Goal: Information Seeking & Learning: Learn about a topic

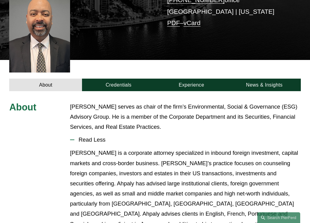
scroll to position [166, 0]
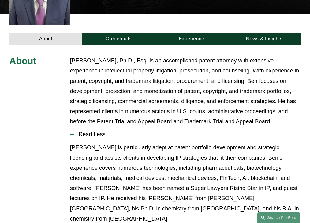
scroll to position [207, 0]
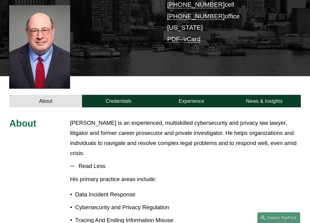
scroll to position [166, 0]
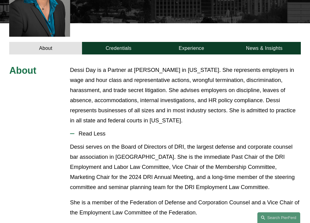
scroll to position [205, 0]
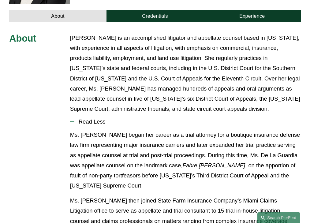
scroll to position [217, 0]
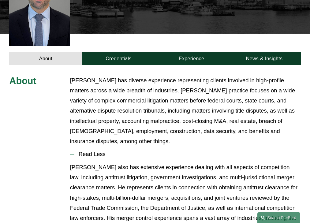
scroll to position [207, 0]
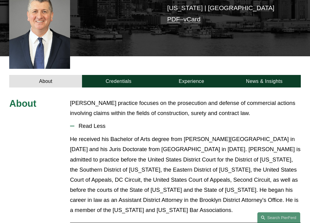
scroll to position [156, 0]
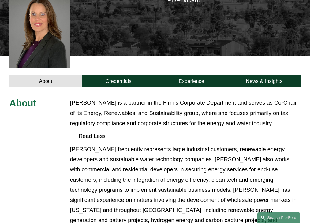
scroll to position [186, 0]
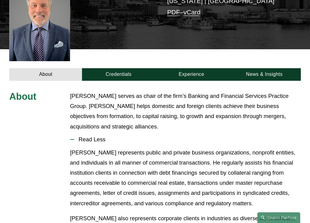
scroll to position [194, 0]
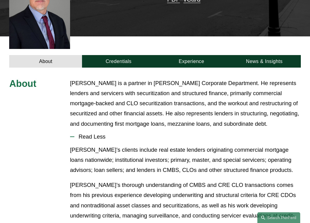
scroll to position [187, 0]
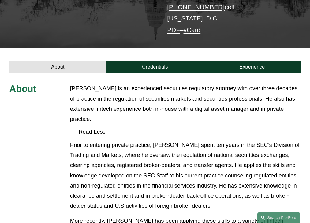
scroll to position [129, 0]
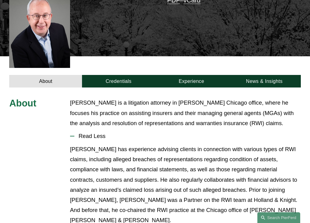
scroll to position [186, 0]
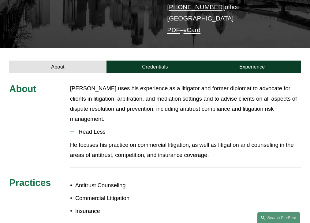
scroll to position [129, 0]
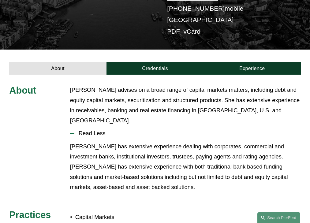
scroll to position [129, 0]
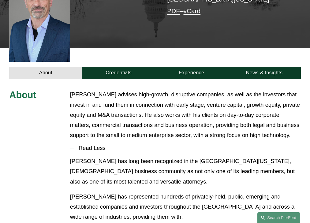
scroll to position [187, 0]
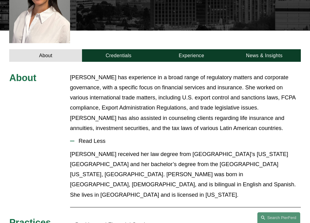
scroll to position [197, 0]
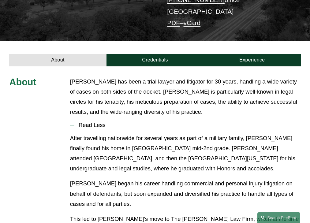
scroll to position [151, 0]
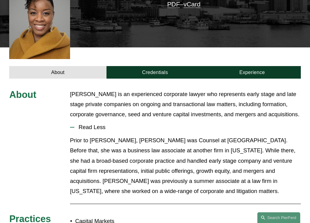
scroll to position [161, 0]
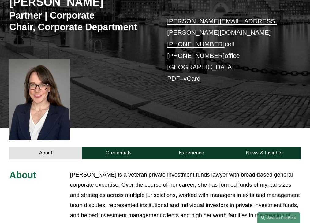
scroll to position [210, 0]
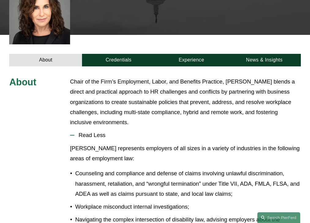
scroll to position [226, 0]
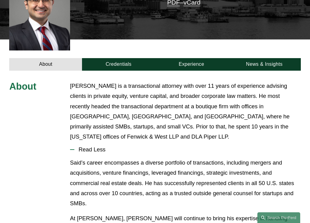
scroll to position [187, 0]
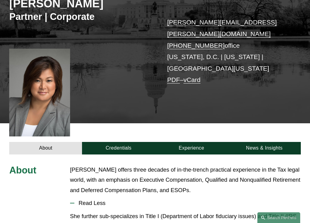
scroll to position [173, 0]
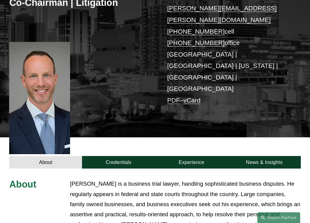
scroll to position [198, 0]
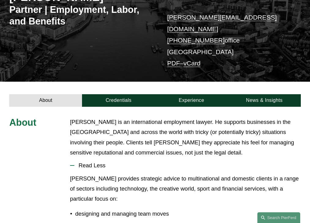
scroll to position [141, 0]
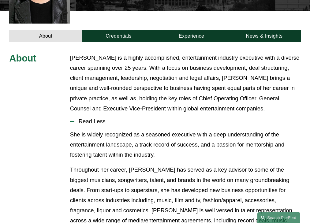
scroll to position [197, 0]
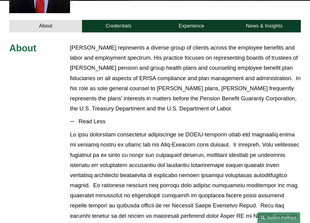
scroll to position [215, 0]
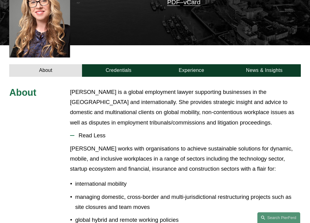
scroll to position [184, 0]
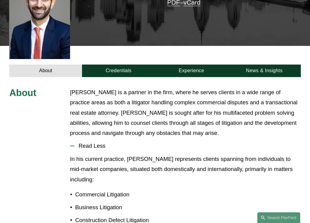
scroll to position [182, 0]
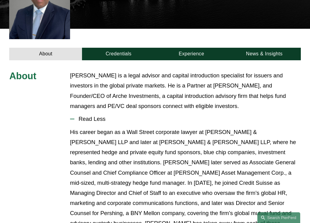
scroll to position [171, 0]
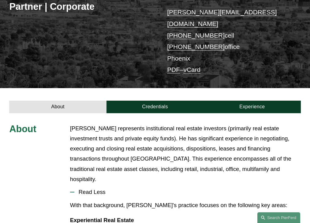
scroll to position [161, 0]
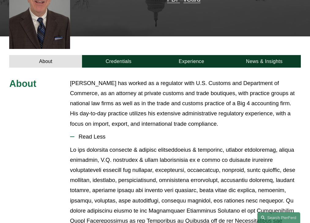
scroll to position [187, 0]
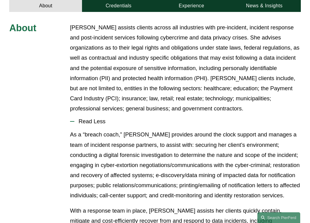
scroll to position [227, 0]
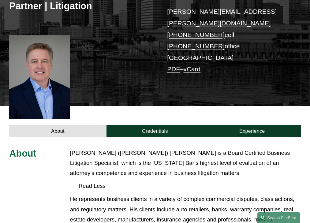
scroll to position [166, 0]
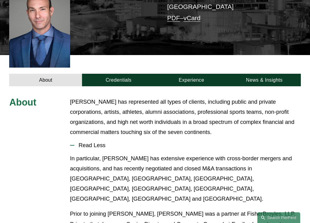
scroll to position [177, 0]
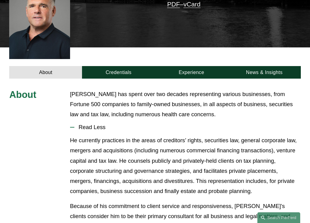
scroll to position [161, 0]
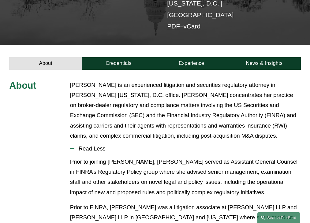
scroll to position [160, 0]
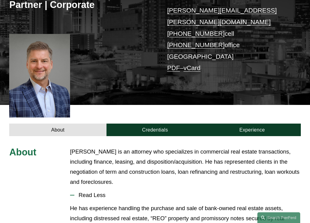
scroll to position [177, 0]
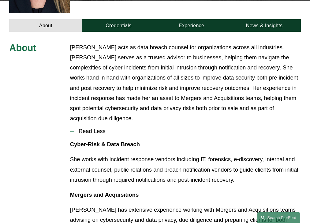
scroll to position [207, 0]
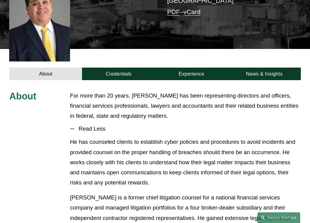
scroll to position [166, 0]
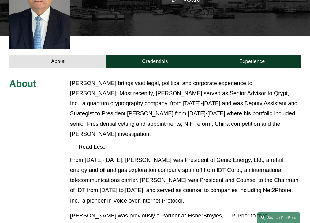
scroll to position [187, 0]
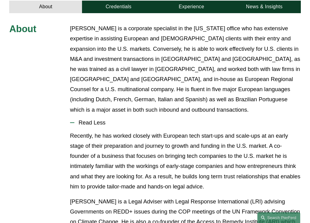
scroll to position [217, 0]
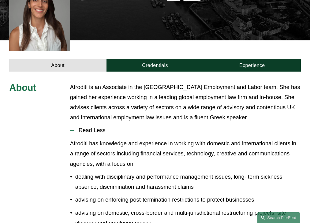
scroll to position [184, 0]
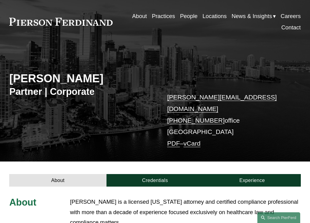
scroll to position [16, 0]
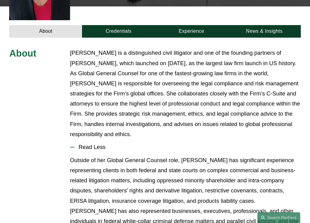
scroll to position [226, 0]
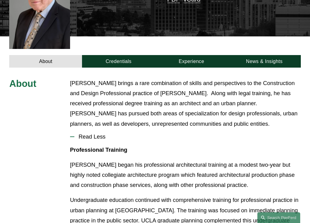
scroll to position [187, 0]
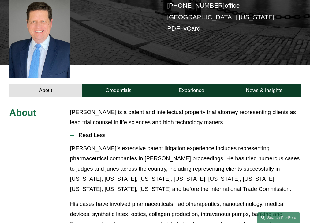
scroll to position [156, 0]
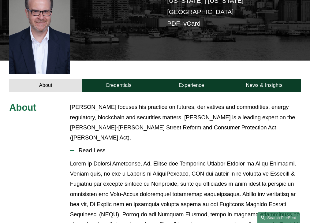
scroll to position [166, 0]
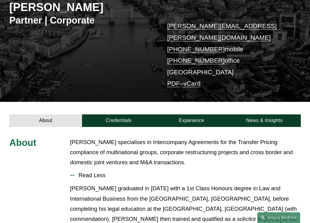
scroll to position [141, 0]
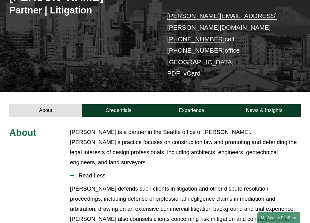
scroll to position [141, 0]
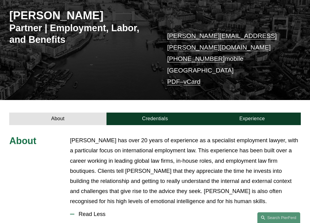
scroll to position [172, 0]
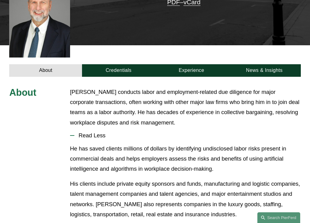
scroll to position [184, 0]
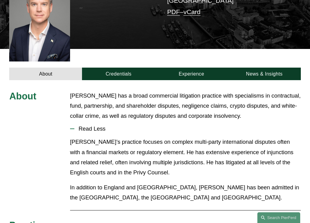
scroll to position [166, 0]
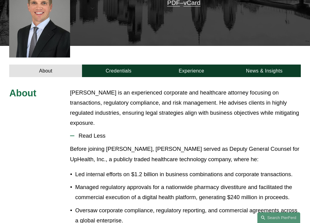
scroll to position [171, 0]
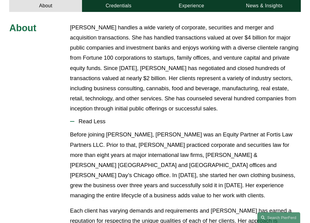
scroll to position [227, 0]
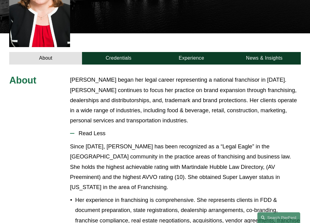
scroll to position [187, 0]
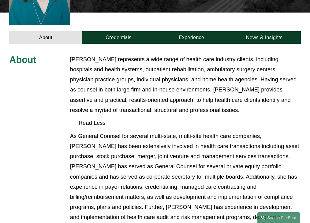
scroll to position [197, 0]
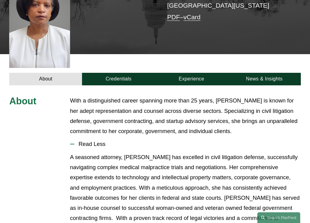
scroll to position [177, 0]
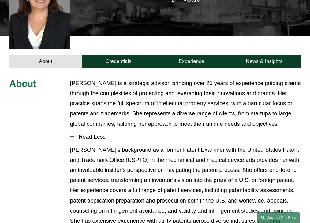
scroll to position [187, 0]
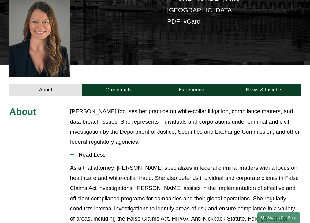
scroll to position [198, 0]
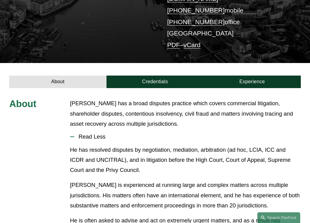
scroll to position [141, 0]
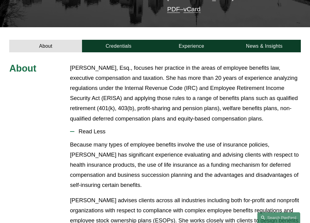
scroll to position [173, 0]
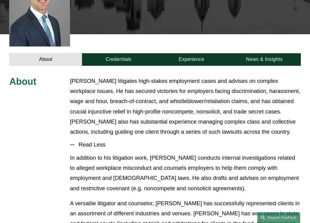
scroll to position [205, 0]
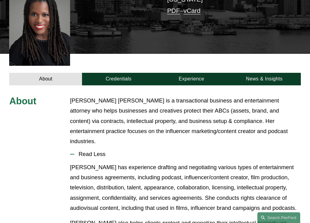
scroll to position [171, 0]
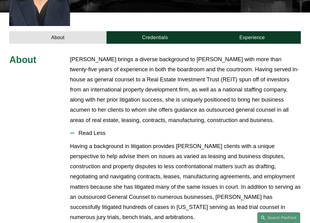
scroll to position [215, 0]
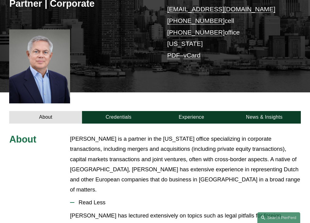
scroll to position [187, 0]
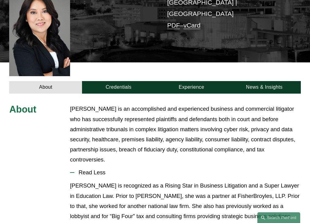
scroll to position [187, 0]
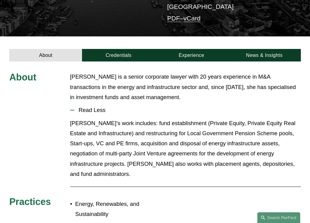
scroll to position [141, 0]
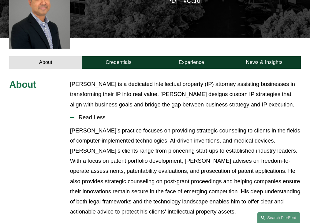
scroll to position [166, 0]
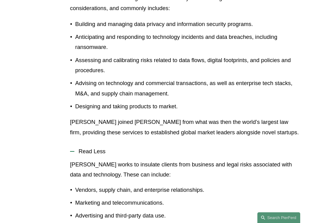
scroll to position [302, 0]
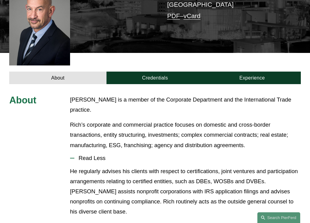
scroll to position [181, 0]
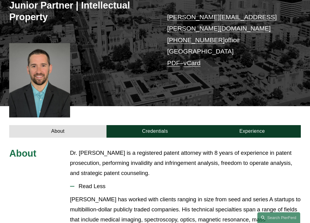
scroll to position [166, 0]
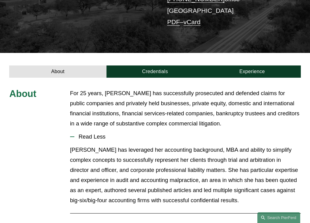
scroll to position [152, 0]
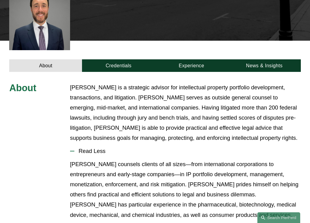
scroll to position [217, 0]
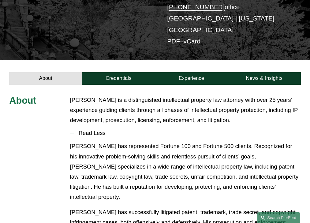
scroll to position [129, 0]
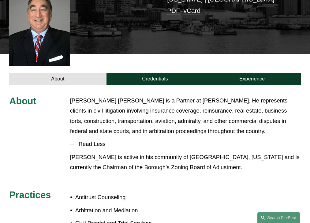
scroll to position [171, 0]
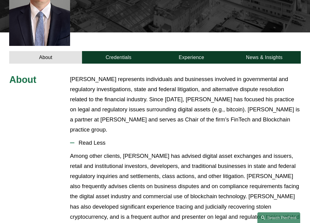
scroll to position [195, 0]
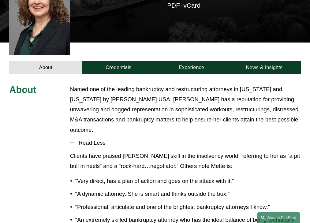
scroll to position [177, 0]
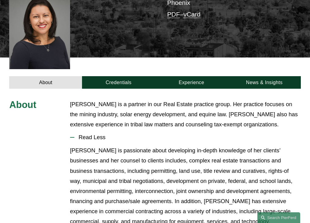
scroll to position [161, 0]
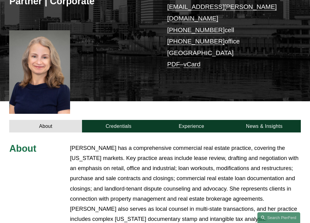
scroll to position [217, 0]
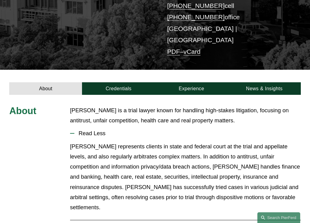
scroll to position [131, 0]
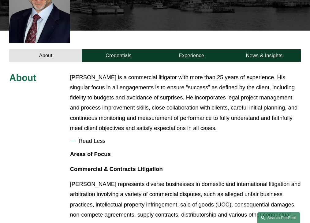
scroll to position [197, 0]
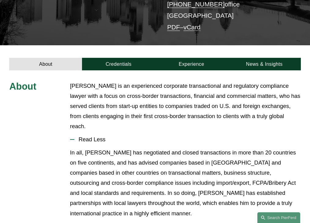
scroll to position [153, 0]
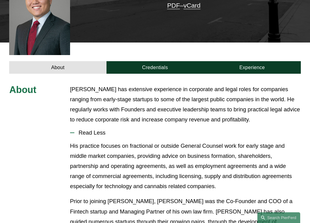
scroll to position [177, 0]
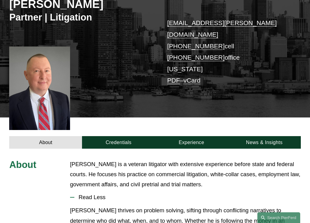
scroll to position [166, 0]
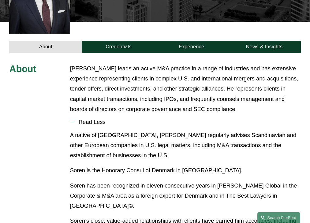
scroll to position [204, 0]
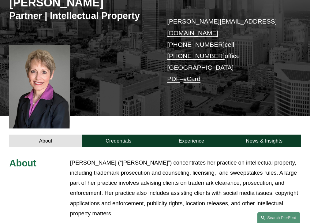
scroll to position [187, 0]
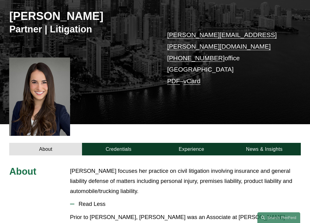
scroll to position [161, 0]
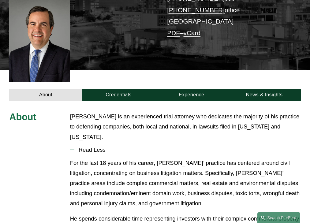
scroll to position [156, 0]
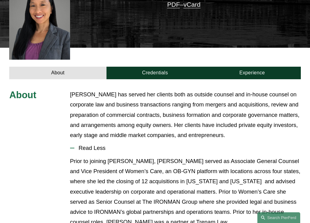
scroll to position [182, 0]
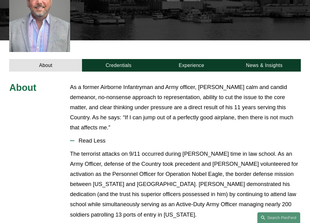
scroll to position [171, 0]
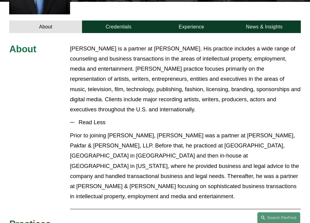
scroll to position [207, 0]
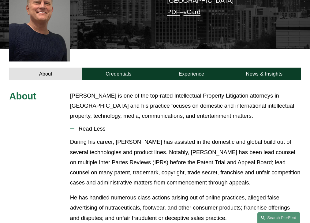
scroll to position [166, 0]
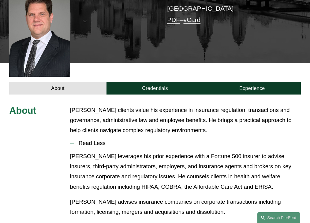
scroll to position [174, 0]
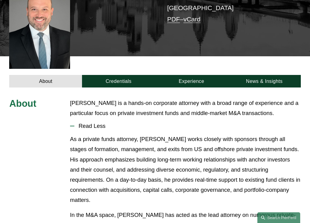
scroll to position [156, 0]
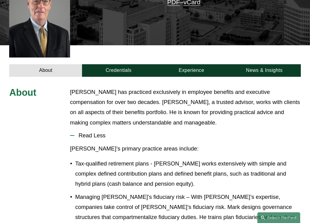
scroll to position [184, 0]
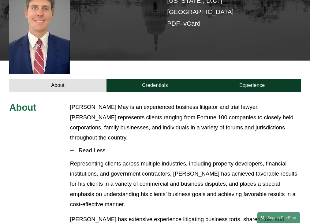
scroll to position [166, 0]
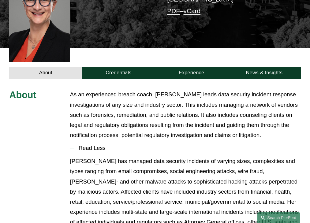
scroll to position [187, 0]
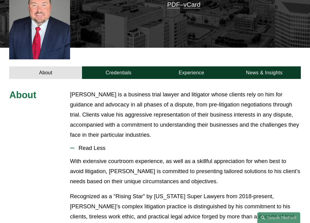
scroll to position [182, 0]
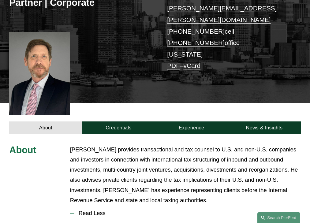
scroll to position [197, 0]
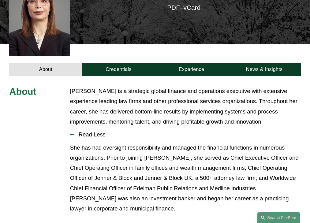
scroll to position [182, 0]
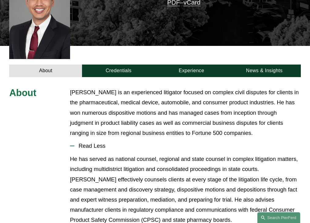
scroll to position [182, 0]
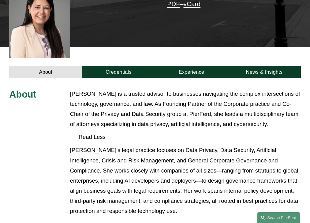
scroll to position [188, 0]
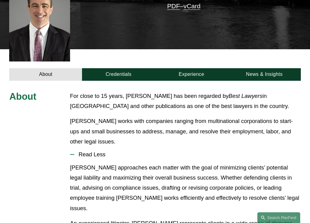
scroll to position [190, 0]
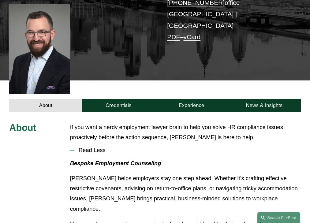
scroll to position [164, 0]
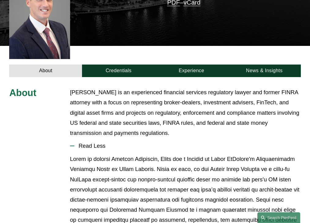
scroll to position [182, 0]
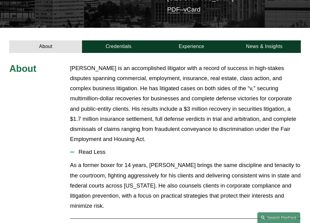
scroll to position [170, 0]
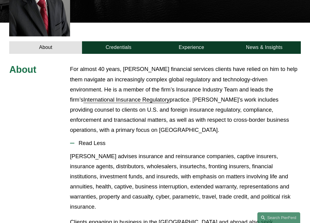
scroll to position [197, 0]
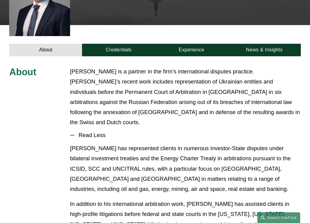
scroll to position [187, 0]
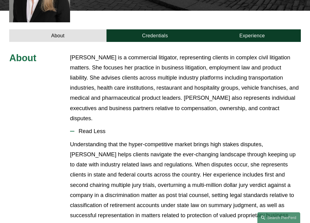
scroll to position [192, 0]
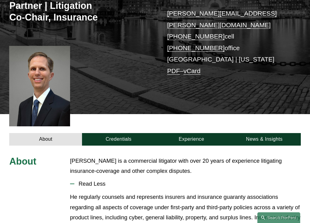
scroll to position [164, 0]
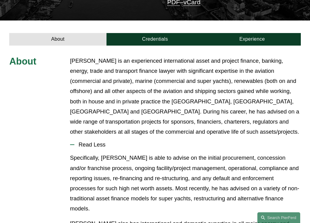
scroll to position [182, 0]
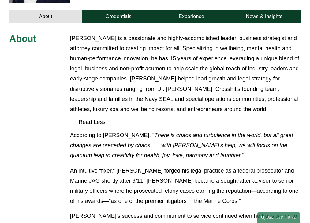
scroll to position [221, 0]
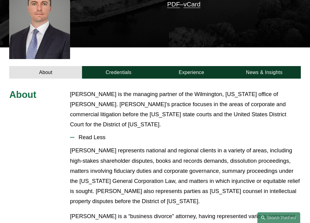
scroll to position [161, 0]
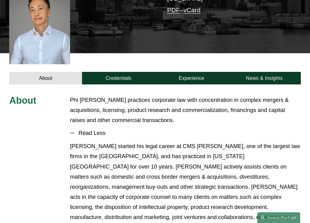
scroll to position [178, 0]
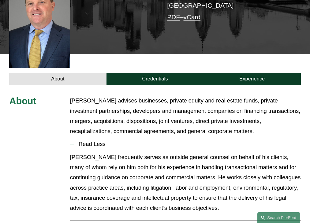
scroll to position [177, 0]
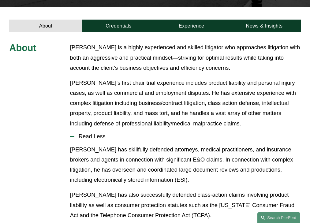
scroll to position [185, 0]
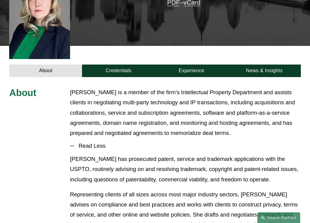
scroll to position [182, 0]
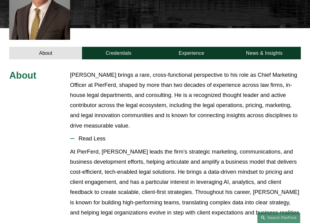
scroll to position [192, 0]
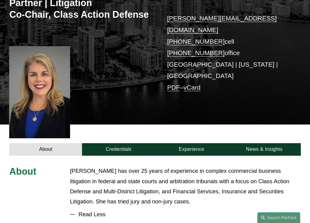
scroll to position [186, 0]
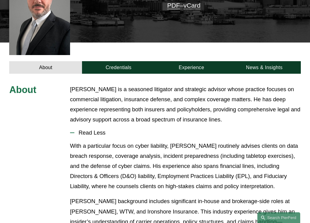
scroll to position [177, 0]
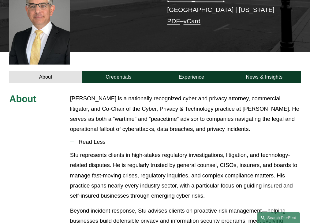
scroll to position [199, 0]
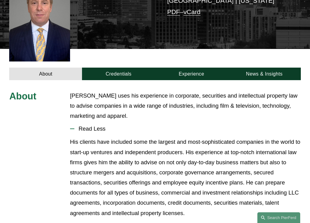
scroll to position [166, 0]
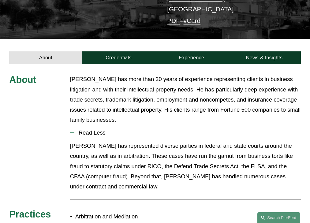
scroll to position [150, 0]
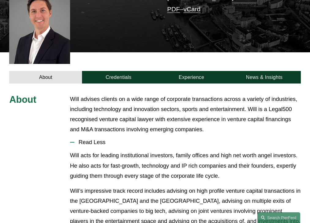
scroll to position [171, 0]
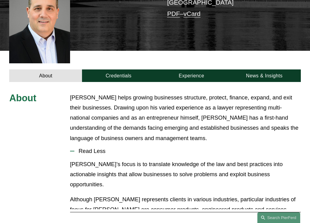
scroll to position [187, 0]
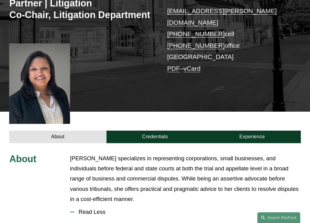
scroll to position [184, 0]
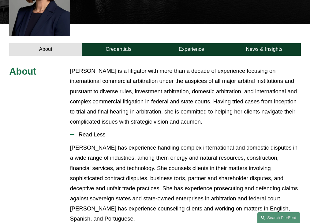
scroll to position [192, 0]
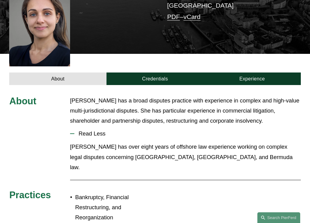
scroll to position [166, 0]
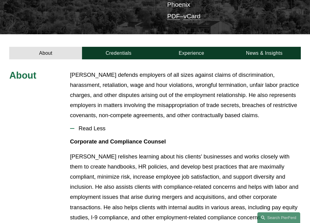
scroll to position [163, 0]
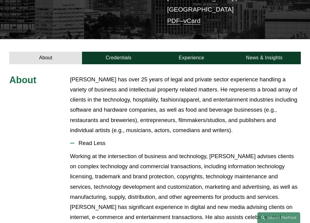
scroll to position [160, 0]
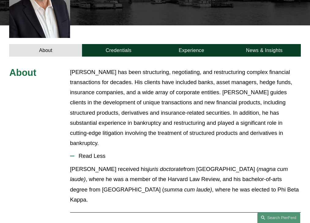
scroll to position [207, 0]
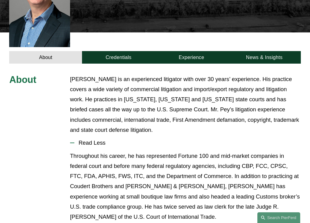
scroll to position [193, 0]
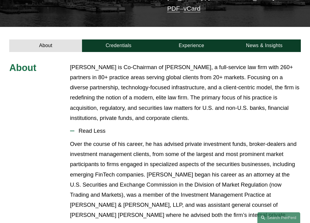
scroll to position [172, 0]
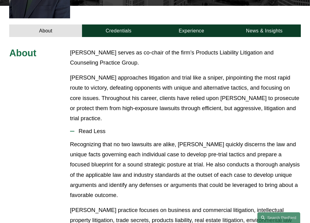
scroll to position [202, 0]
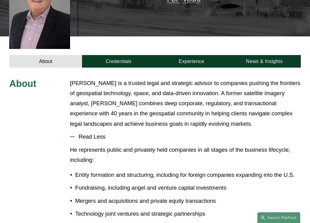
scroll to position [187, 0]
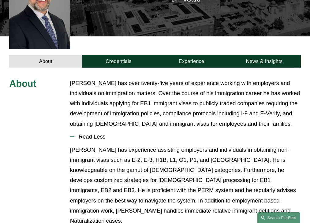
scroll to position [187, 0]
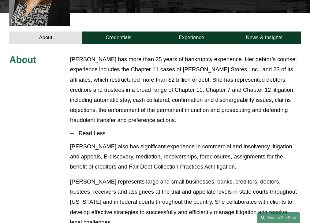
scroll to position [202, 0]
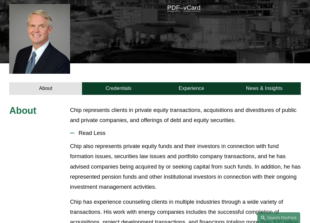
scroll to position [176, 0]
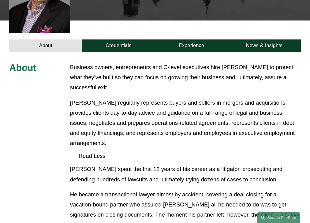
scroll to position [222, 0]
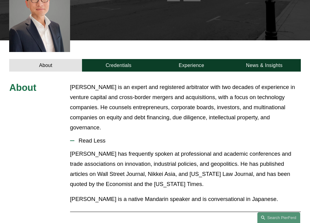
scroll to position [171, 0]
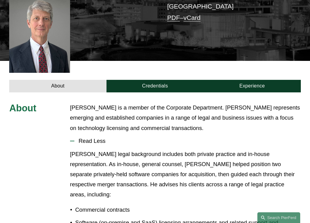
scroll to position [161, 0]
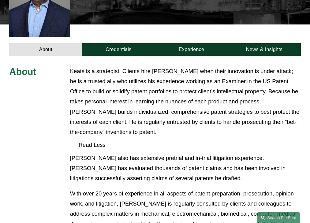
scroll to position [197, 0]
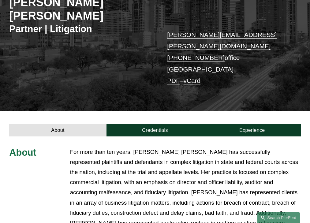
scroll to position [193, 0]
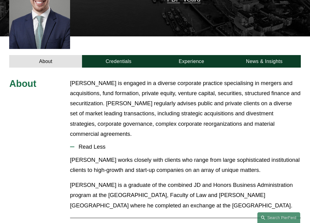
scroll to position [187, 0]
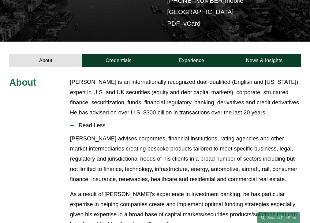
scroll to position [139, 0]
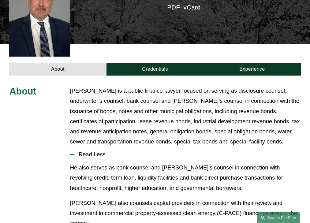
scroll to position [197, 0]
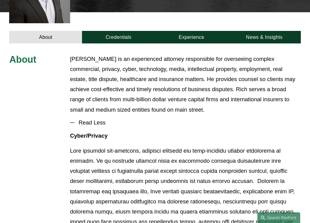
scroll to position [209, 0]
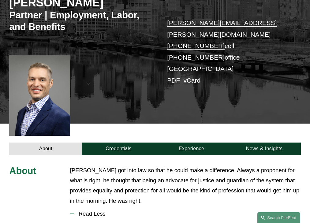
scroll to position [184, 0]
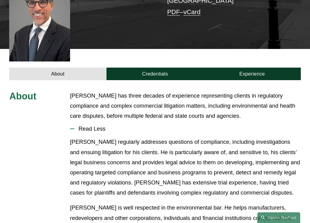
scroll to position [166, 0]
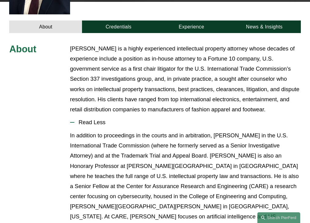
scroll to position [207, 0]
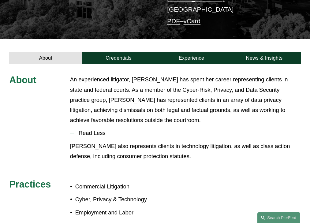
scroll to position [139, 0]
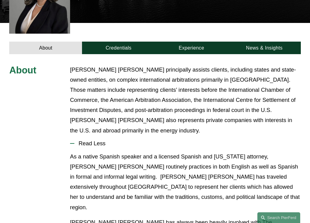
scroll to position [205, 0]
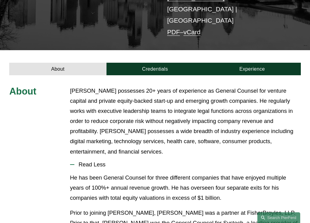
scroll to position [172, 0]
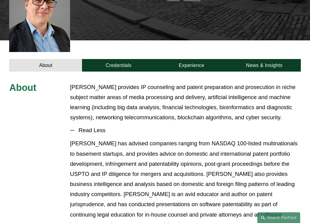
scroll to position [171, 0]
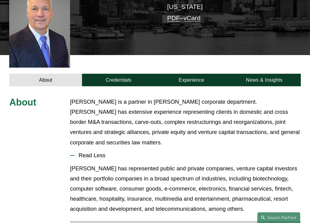
scroll to position [177, 0]
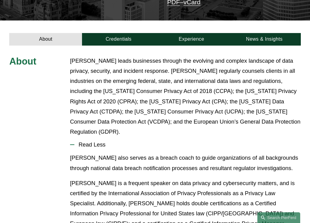
scroll to position [182, 0]
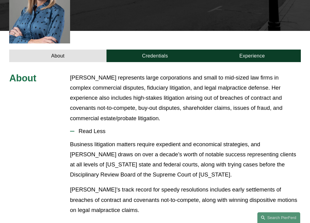
scroll to position [187, 0]
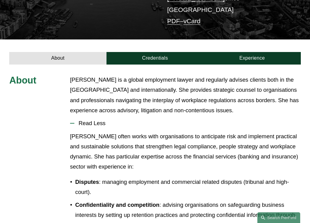
scroll to position [141, 0]
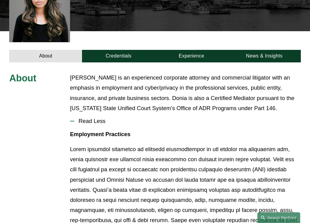
scroll to position [177, 0]
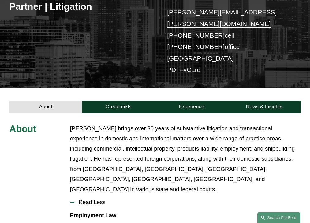
scroll to position [161, 0]
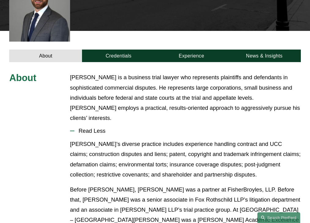
scroll to position [191, 0]
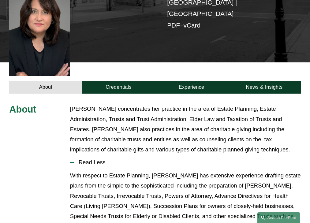
scroll to position [187, 0]
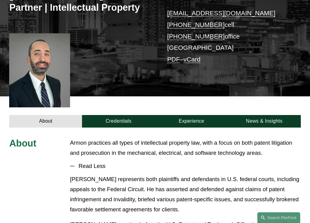
scroll to position [156, 0]
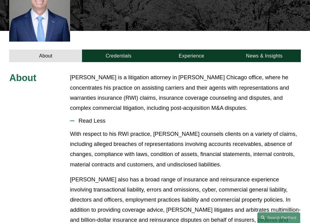
scroll to position [191, 0]
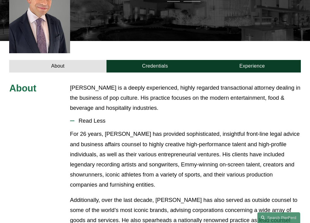
scroll to position [188, 0]
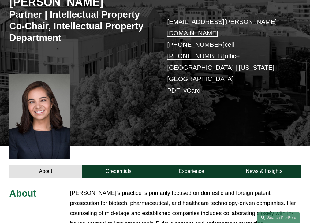
scroll to position [196, 0]
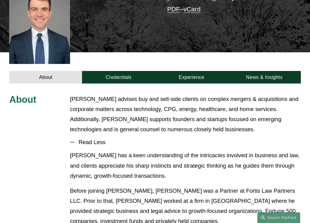
scroll to position [171, 0]
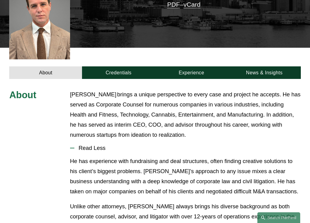
scroll to position [182, 0]
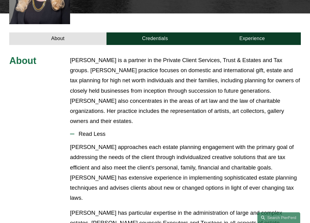
scroll to position [217, 0]
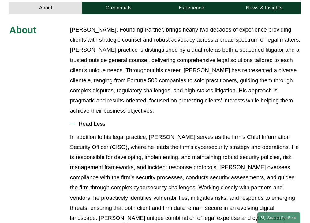
scroll to position [249, 0]
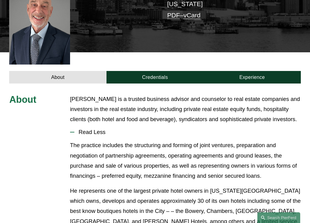
scroll to position [176, 0]
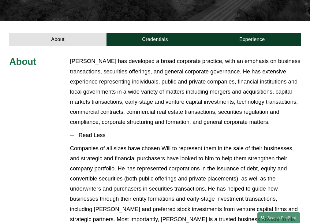
scroll to position [183, 0]
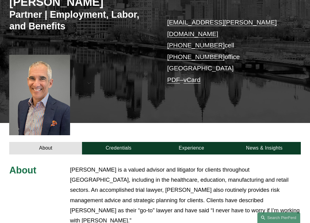
scroll to position [195, 0]
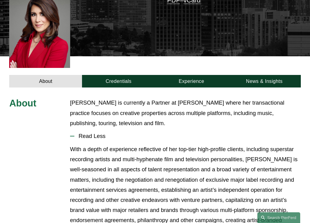
scroll to position [186, 0]
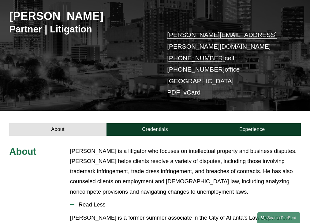
scroll to position [161, 0]
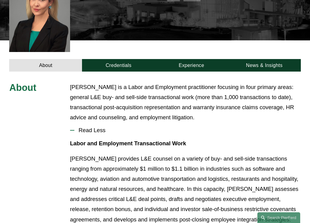
scroll to position [171, 0]
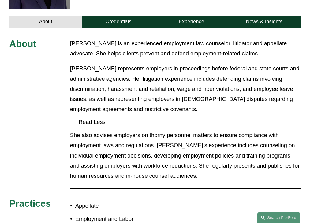
scroll to position [220, 0]
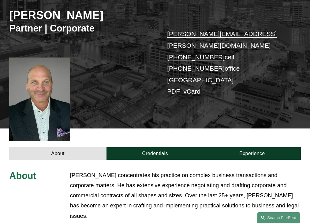
scroll to position [177, 0]
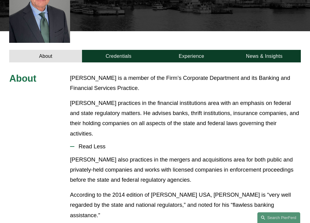
scroll to position [187, 0]
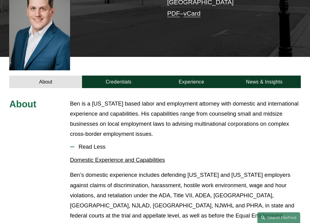
scroll to position [184, 0]
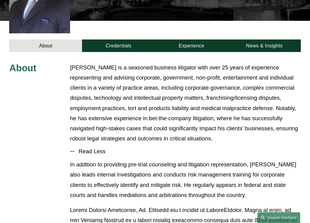
scroll to position [217, 0]
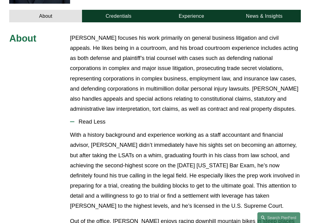
scroll to position [217, 0]
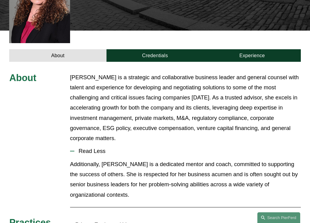
scroll to position [197, 0]
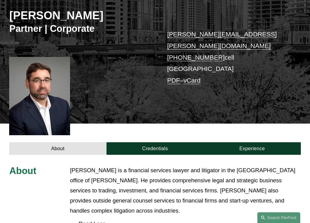
scroll to position [171, 0]
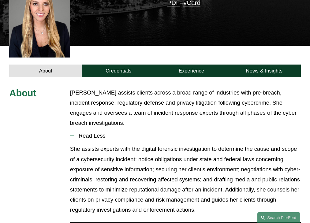
scroll to position [171, 0]
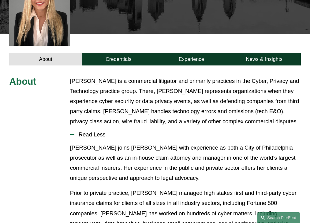
scroll to position [182, 0]
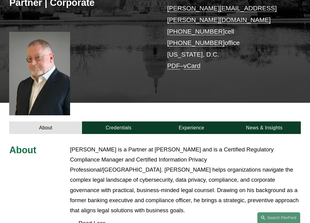
scroll to position [197, 0]
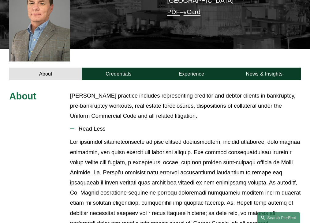
scroll to position [166, 0]
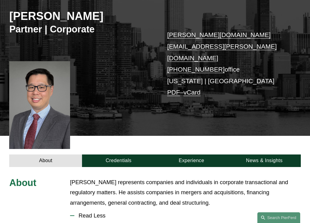
scroll to position [161, 0]
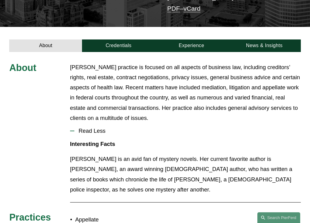
scroll to position [172, 0]
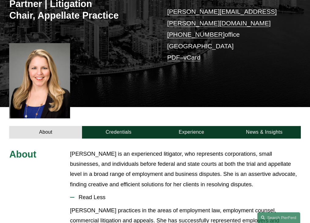
scroll to position [179, 0]
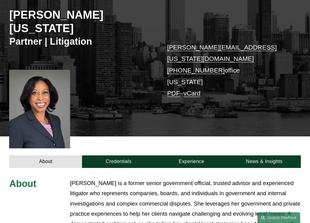
scroll to position [182, 0]
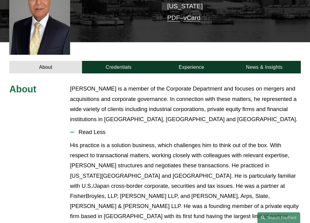
scroll to position [175, 0]
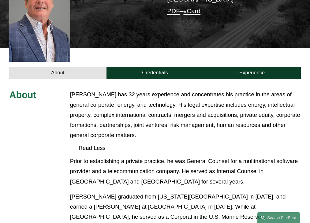
scroll to position [187, 0]
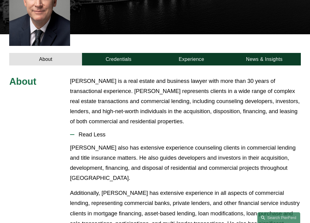
scroll to position [182, 0]
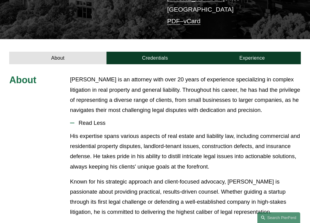
scroll to position [139, 0]
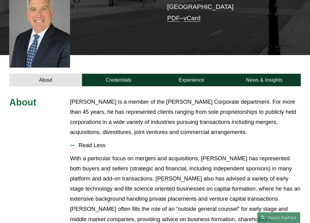
scroll to position [177, 0]
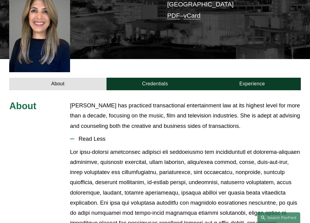
scroll to position [161, 0]
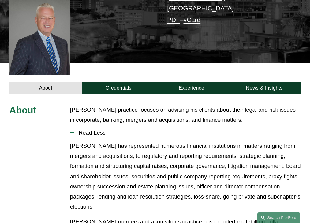
scroll to position [151, 0]
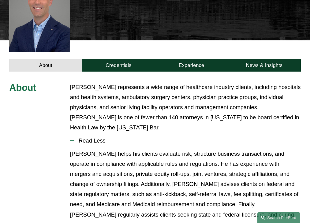
scroll to position [171, 0]
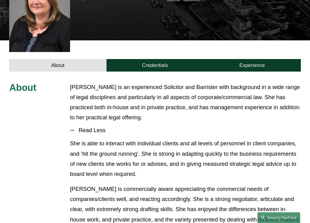
scroll to position [171, 0]
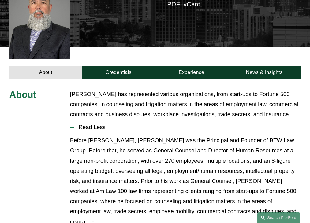
scroll to position [161, 0]
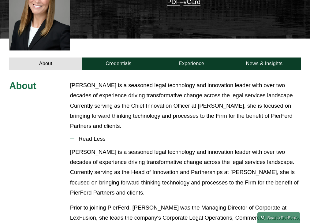
scroll to position [192, 0]
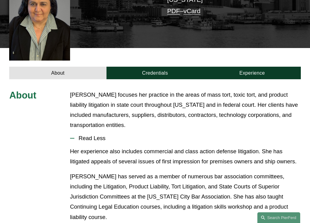
scroll to position [177, 0]
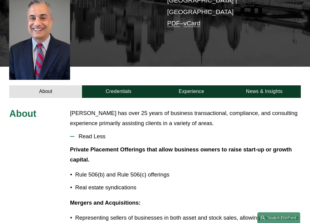
scroll to position [151, 0]
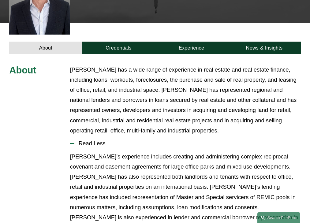
scroll to position [202, 0]
